Goal: Information Seeking & Learning: Check status

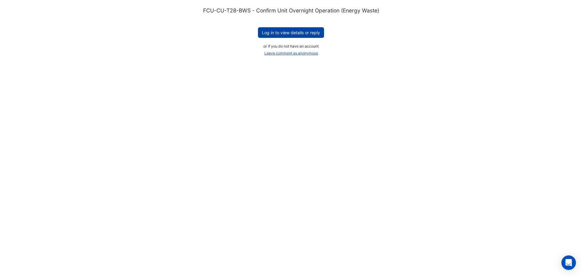
click at [285, 33] on button "Log in to view details or reply" at bounding box center [291, 32] width 66 height 11
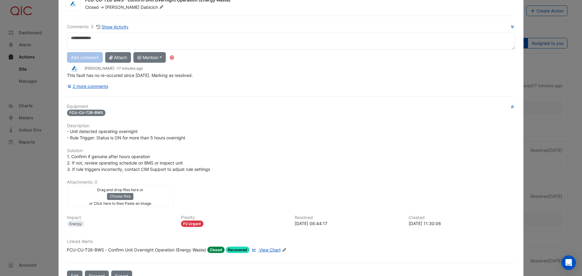
scroll to position [30, 0]
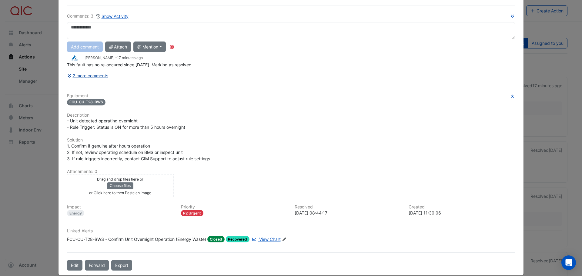
click at [81, 76] on button "2 more comments" at bounding box center [88, 75] width 42 height 11
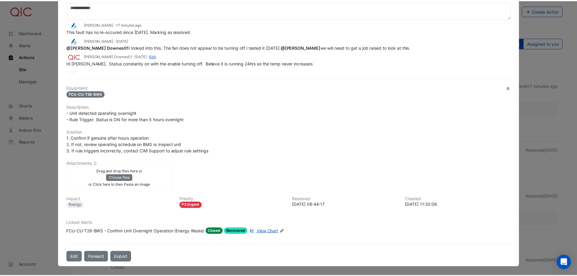
scroll to position [0, 0]
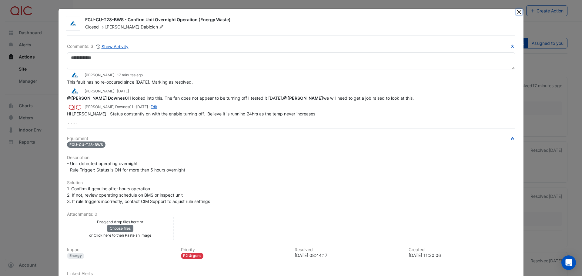
click at [517, 12] on button "Close" at bounding box center [519, 12] width 6 height 6
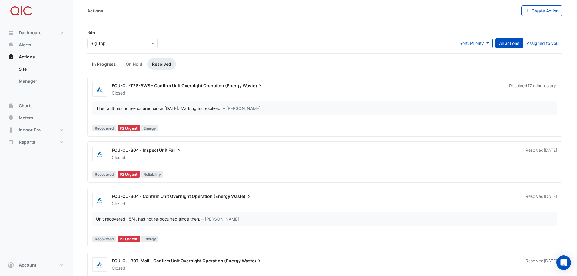
click at [105, 65] on link "In Progress" at bounding box center [104, 63] width 34 height 11
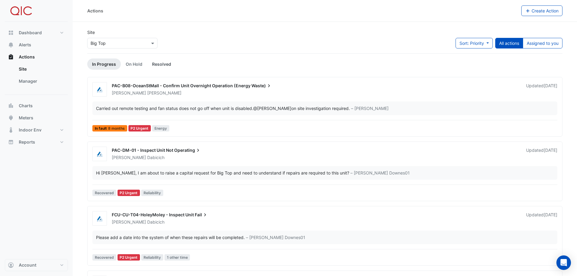
click at [156, 64] on link "Resolved" at bounding box center [161, 63] width 29 height 11
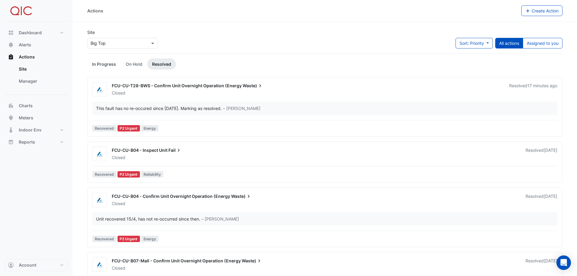
click at [101, 64] on link "In Progress" at bounding box center [104, 63] width 34 height 11
